Goal: Task Accomplishment & Management: Use online tool/utility

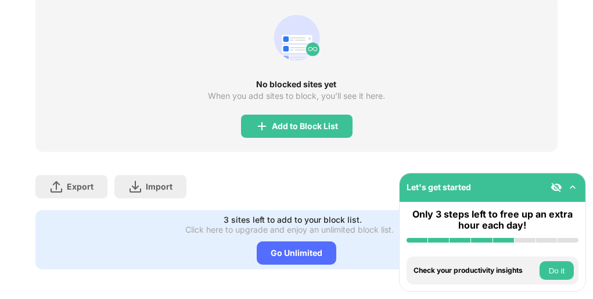
scroll to position [204, 0]
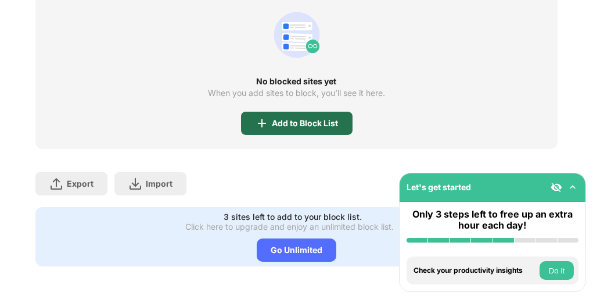
click at [325, 118] on div "Add to Block List" at bounding box center [305, 122] width 66 height 9
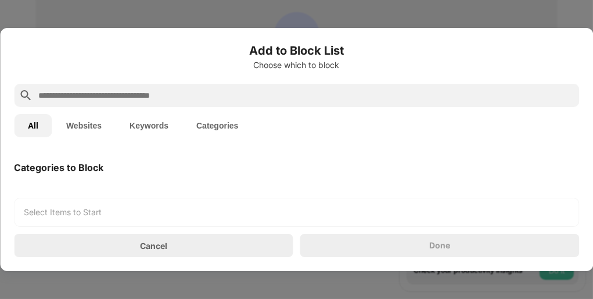
click at [237, 94] on input "text" at bounding box center [305, 95] width 537 height 14
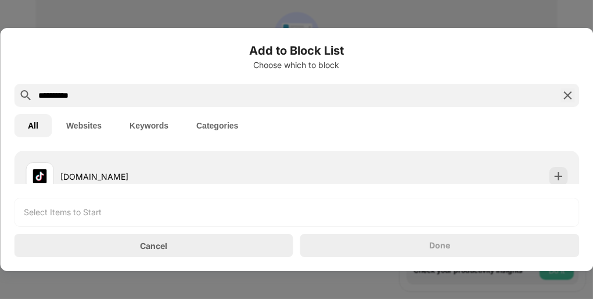
scroll to position [37, 0]
type input "**********"
click at [138, 167] on div "[DOMAIN_NAME]" at bounding box center [178, 173] width 236 height 12
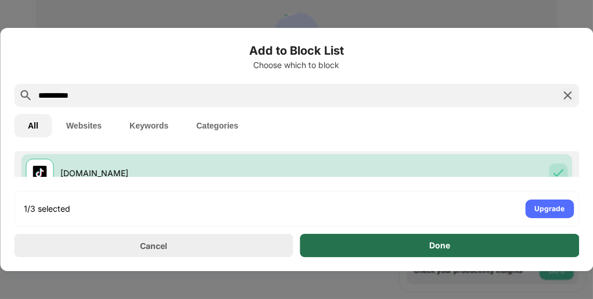
click at [380, 245] on div "Done" at bounding box center [439, 245] width 279 height 23
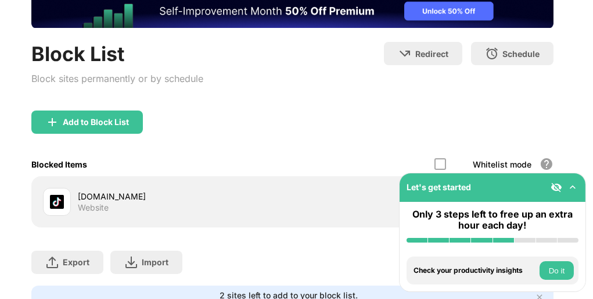
scroll to position [77, 4]
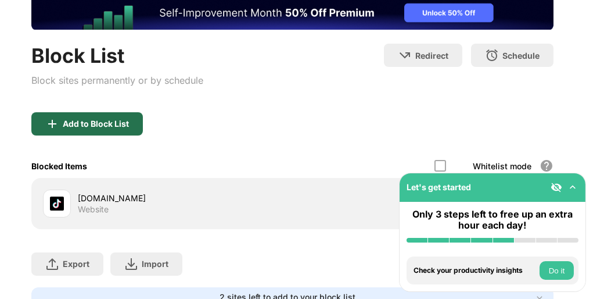
click at [107, 121] on div "Add to Block List" at bounding box center [96, 123] width 66 height 9
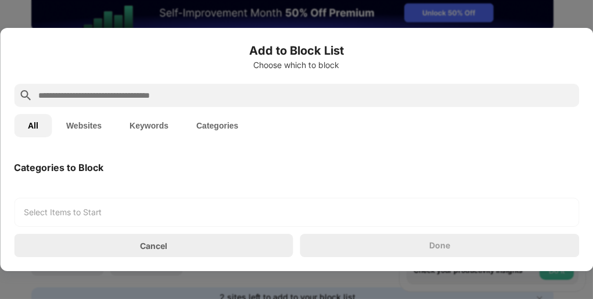
click at [131, 89] on input "text" at bounding box center [305, 95] width 537 height 14
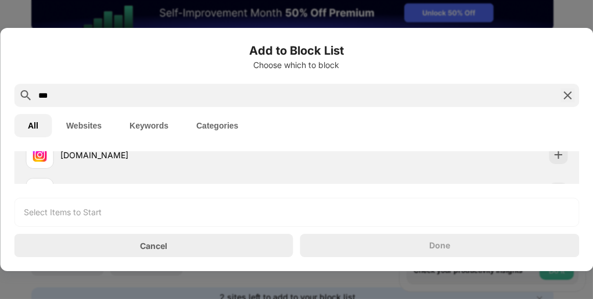
scroll to position [94, 0]
type input "***"
click at [110, 155] on div "[DOMAIN_NAME]" at bounding box center [178, 152] width 236 height 12
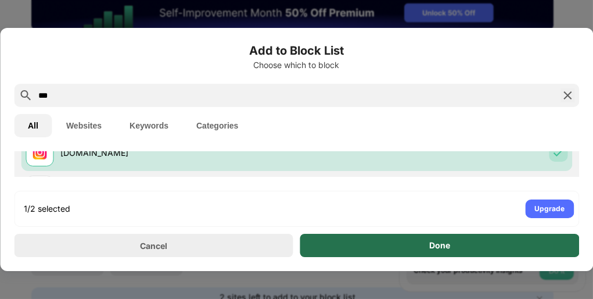
click at [419, 243] on div "Done" at bounding box center [439, 245] width 279 height 23
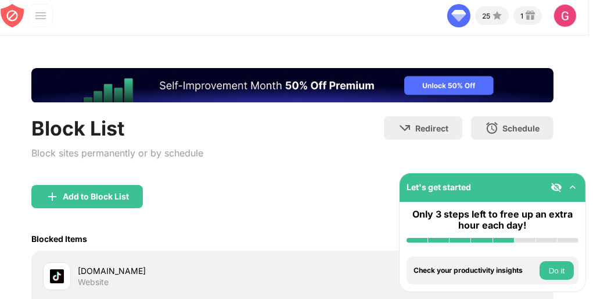
scroll to position [2, 4]
